Goal: Use online tool/utility: Utilize a website feature to perform a specific function

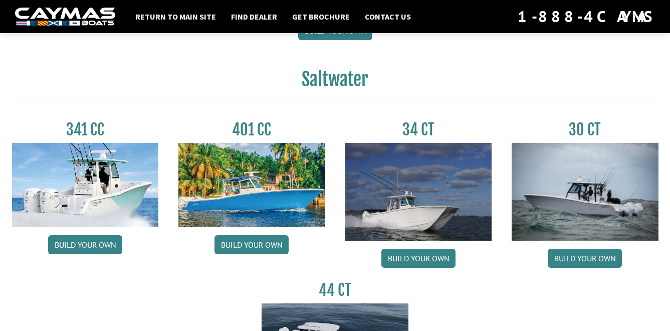
scroll to position [410, 0]
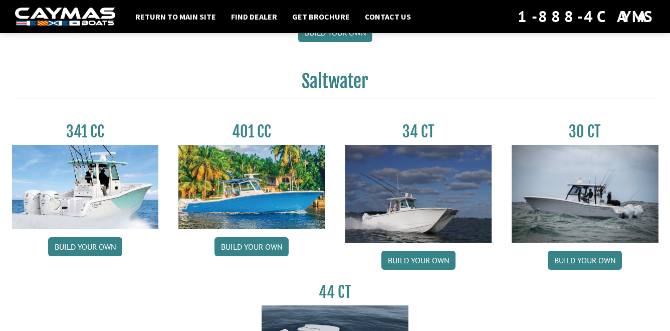
click at [113, 189] on img at bounding box center [85, 187] width 147 height 84
click at [85, 253] on link "Build your own" at bounding box center [85, 246] width 74 height 19
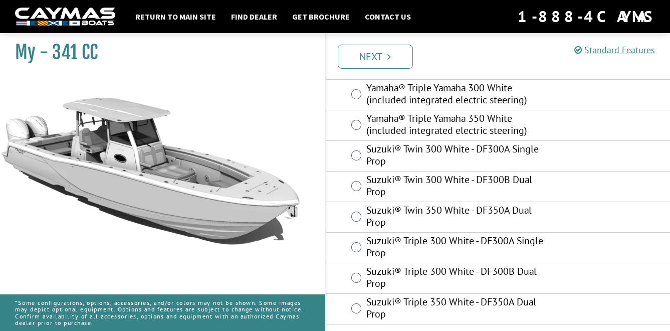
scroll to position [633, 0]
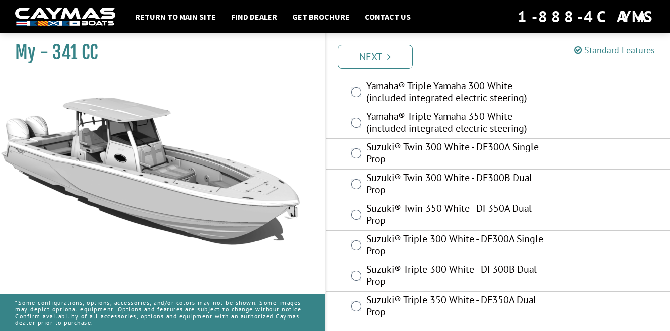
click at [384, 59] on link "Next" at bounding box center [375, 57] width 75 height 24
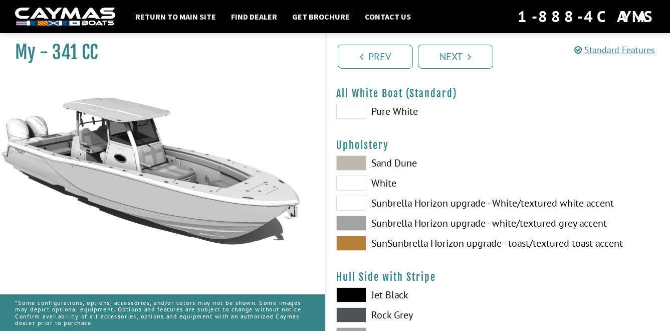
scroll to position [50, 0]
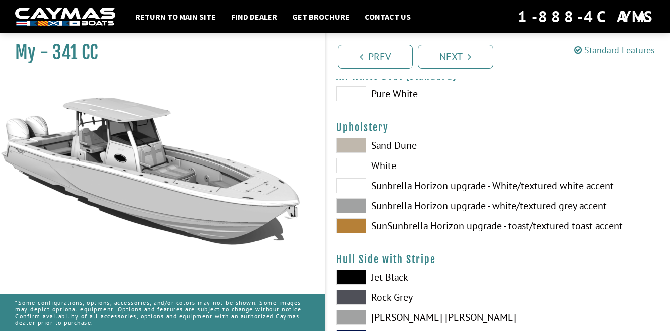
click at [355, 207] on span at bounding box center [351, 205] width 30 height 15
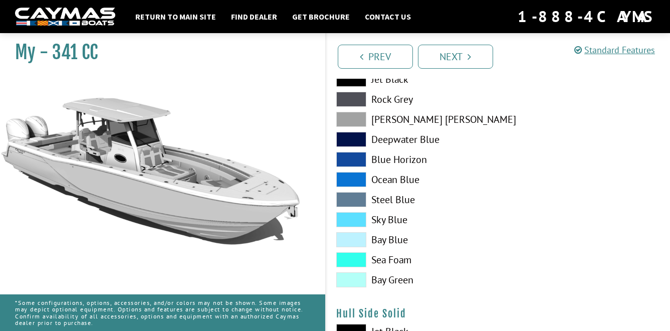
scroll to position [251, 0]
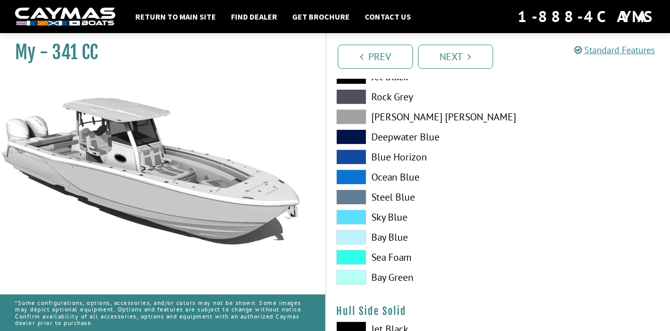
click at [353, 280] on span at bounding box center [351, 277] width 30 height 15
click at [354, 277] on span at bounding box center [351, 277] width 30 height 15
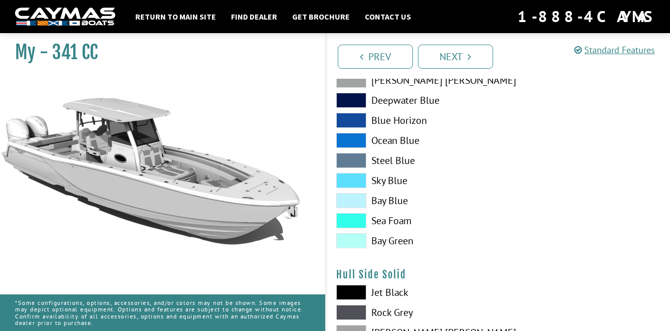
scroll to position [351, 0]
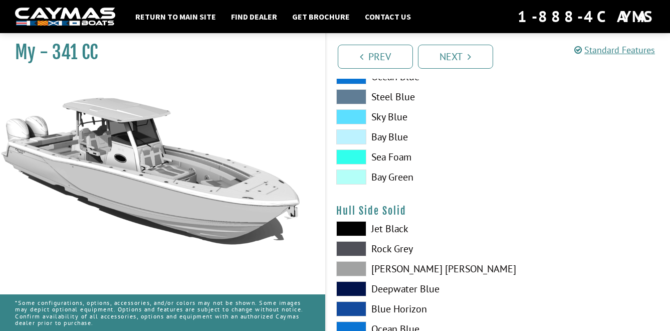
click at [356, 180] on span at bounding box center [351, 176] width 30 height 15
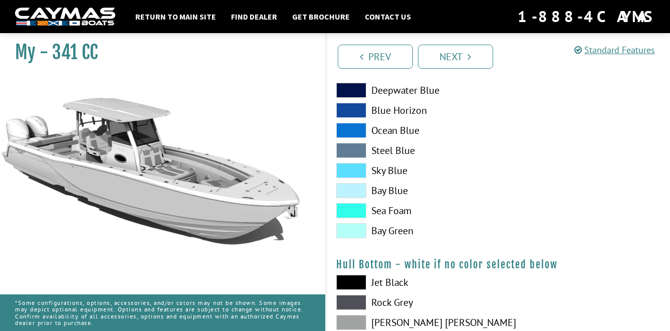
scroll to position [551, 0]
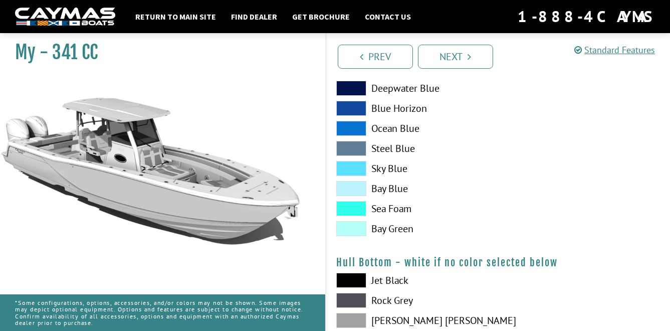
click at [355, 229] on span at bounding box center [351, 228] width 30 height 15
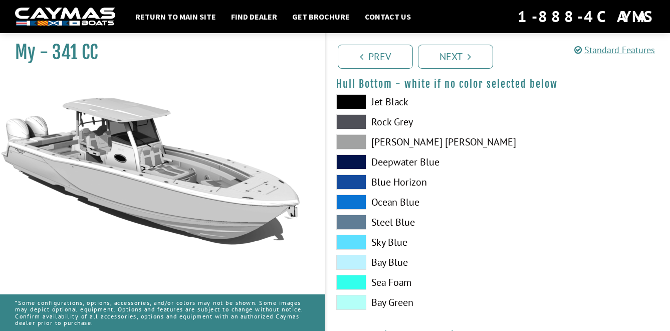
scroll to position [691, 0]
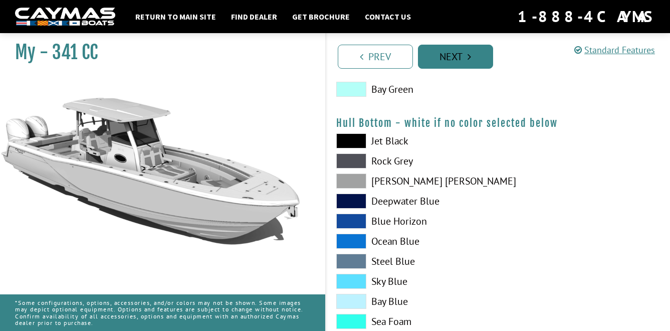
click at [447, 58] on link "Next" at bounding box center [455, 57] width 75 height 24
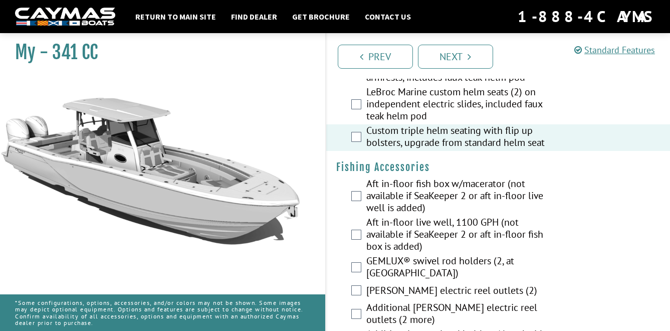
scroll to position [1153, 0]
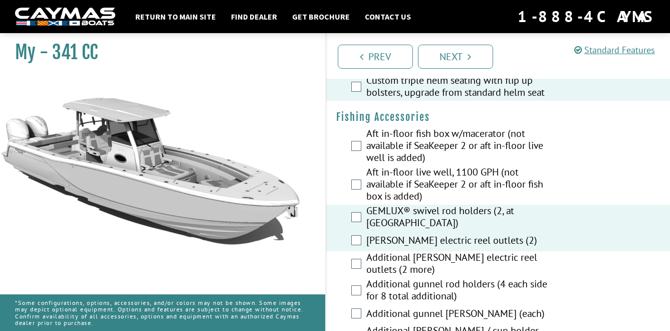
click at [352, 278] on div "Additional [PERSON_NAME] electric reel outlets (2 more)" at bounding box center [498, 264] width 344 height 27
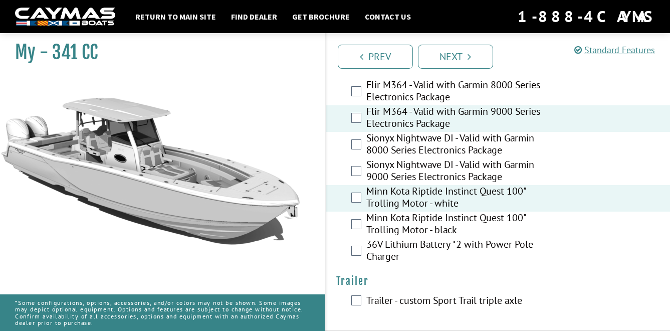
scroll to position [2365, 0]
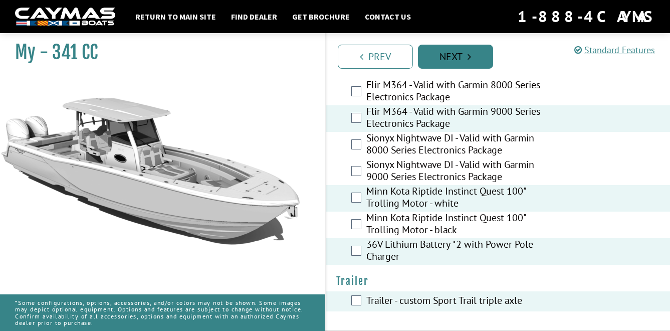
click at [456, 63] on link "Next" at bounding box center [455, 57] width 75 height 24
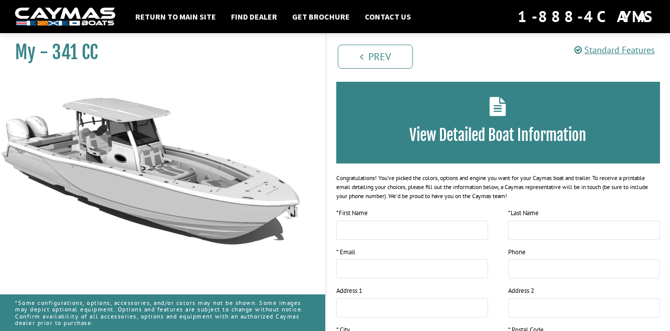
scroll to position [0, 0]
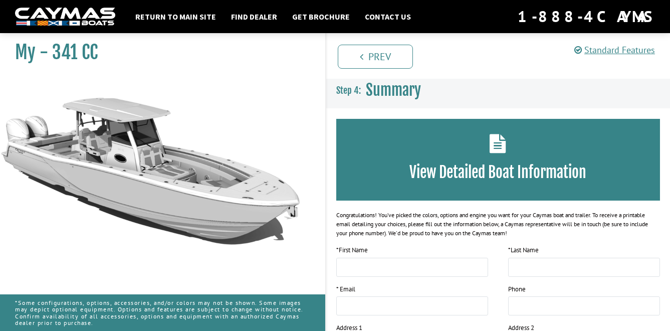
click at [500, 154] on div "View Detailed Boat Information" at bounding box center [498, 160] width 324 height 82
click at [500, 148] on icon at bounding box center [498, 143] width 17 height 19
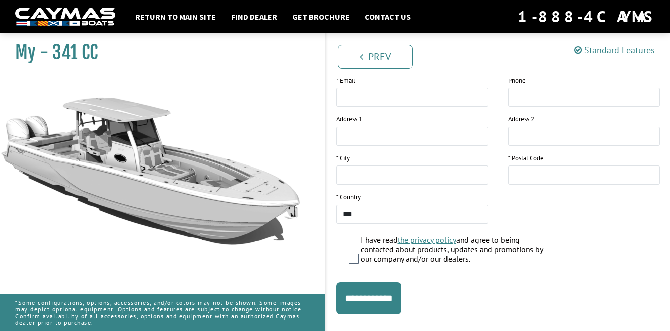
scroll to position [226, 0]
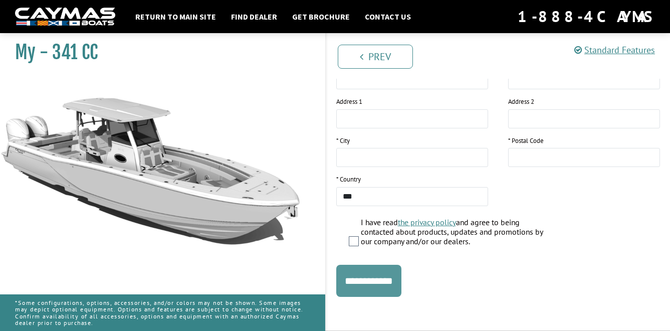
click at [381, 273] on input "**********" at bounding box center [368, 281] width 65 height 32
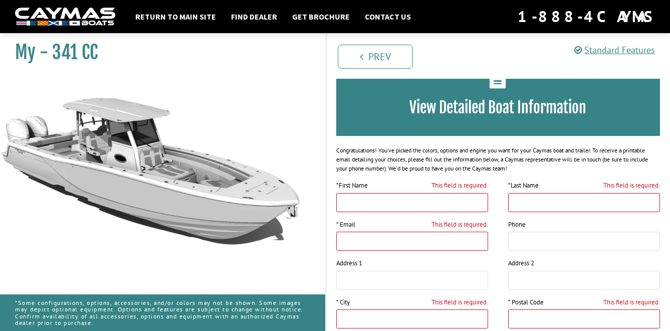
scroll to position [0, 0]
